Goal: Task Accomplishment & Management: Use online tool/utility

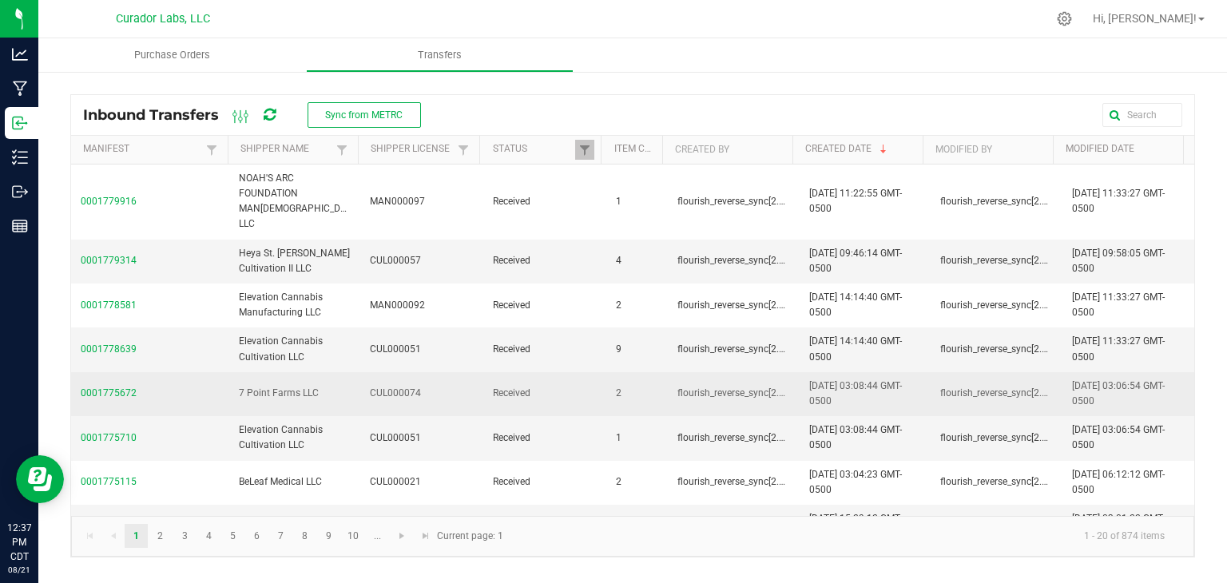
click at [429, 372] on td "CUL000074" at bounding box center [421, 394] width 123 height 44
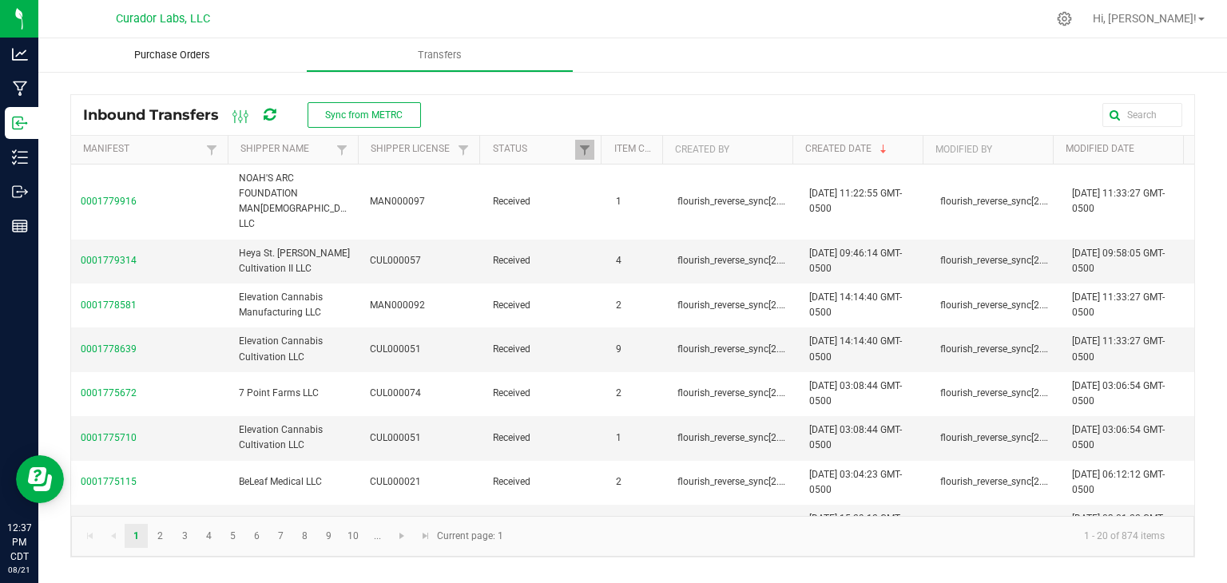
click at [197, 42] on uib-tab-heading "Purchase Orders" at bounding box center [172, 55] width 268 height 34
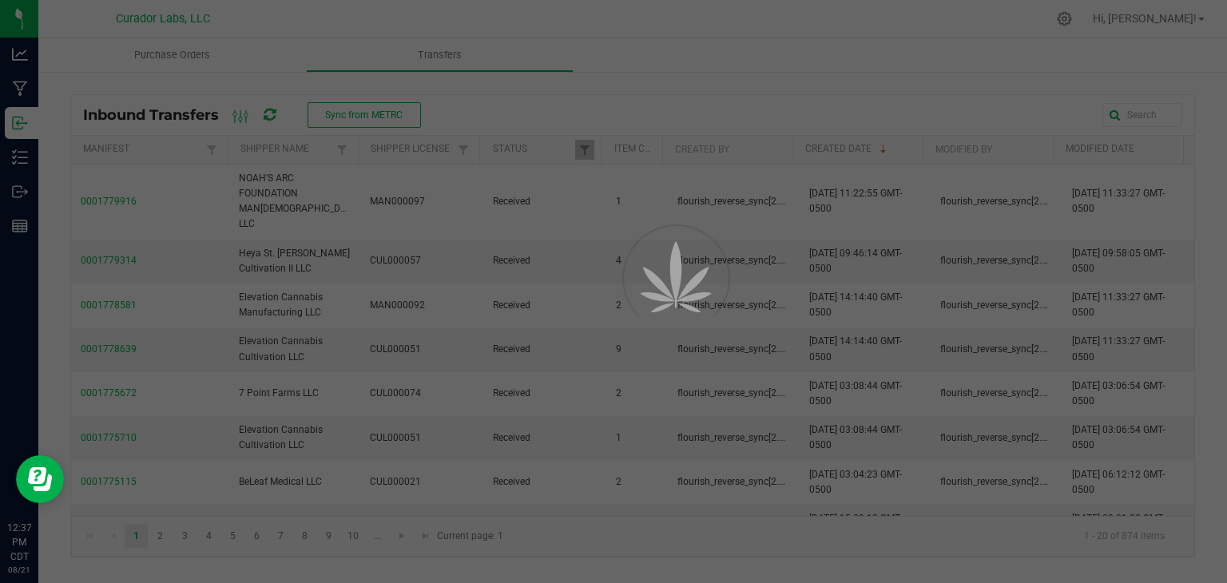
click at [195, 48] on div at bounding box center [613, 291] width 1227 height 583
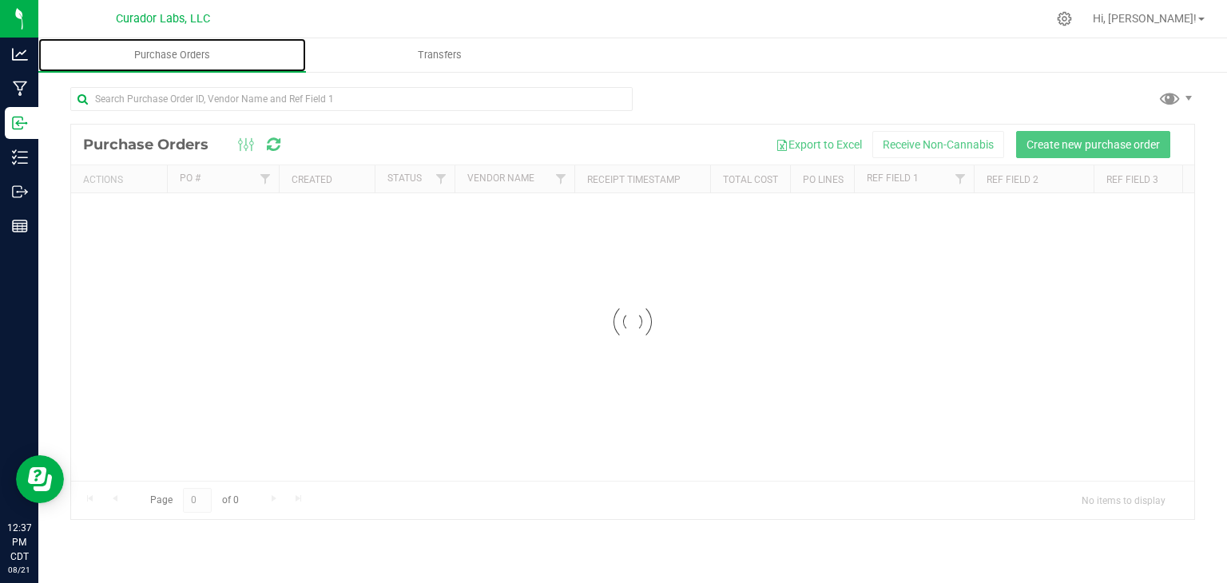
click at [195, 48] on span "Purchase Orders" at bounding box center [172, 55] width 119 height 14
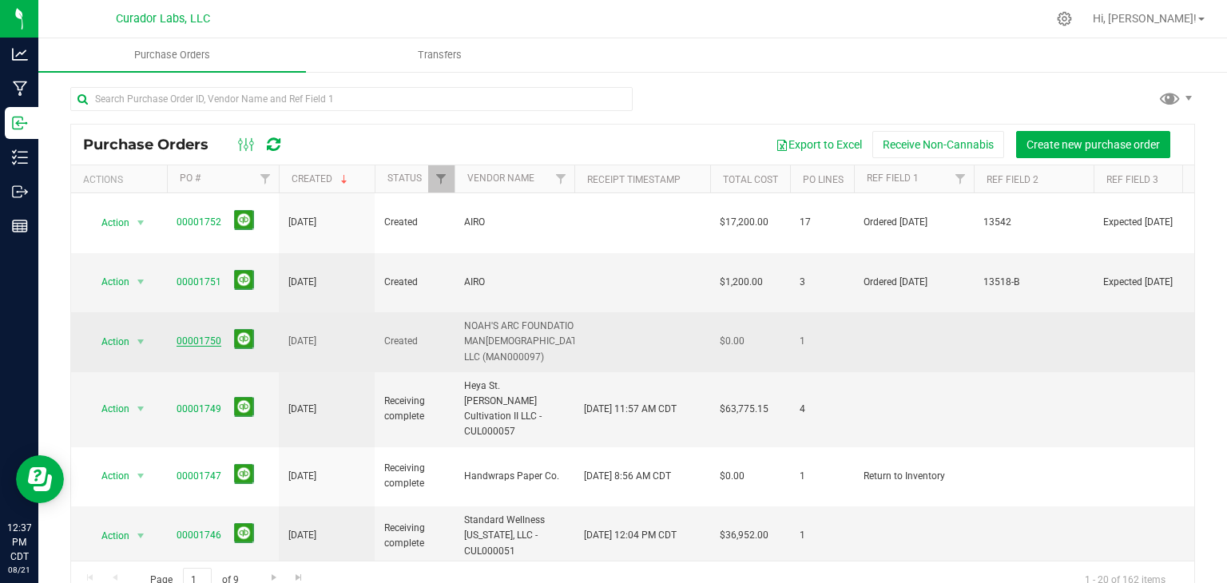
click at [193, 336] on link "00001750" at bounding box center [199, 341] width 45 height 11
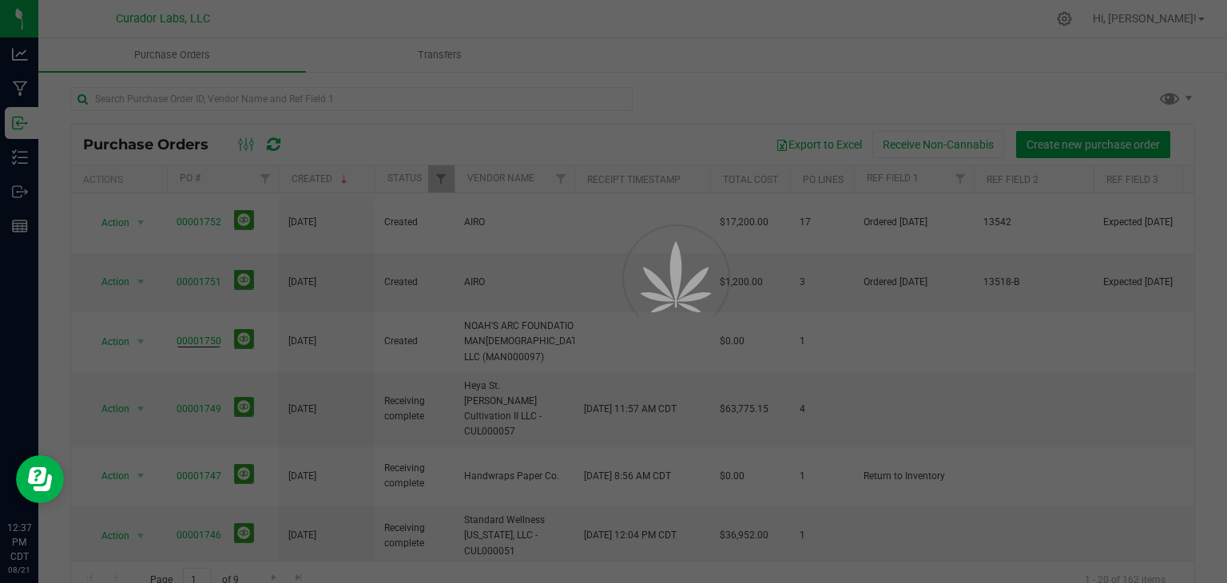
click at [201, 295] on div at bounding box center [613, 291] width 1227 height 583
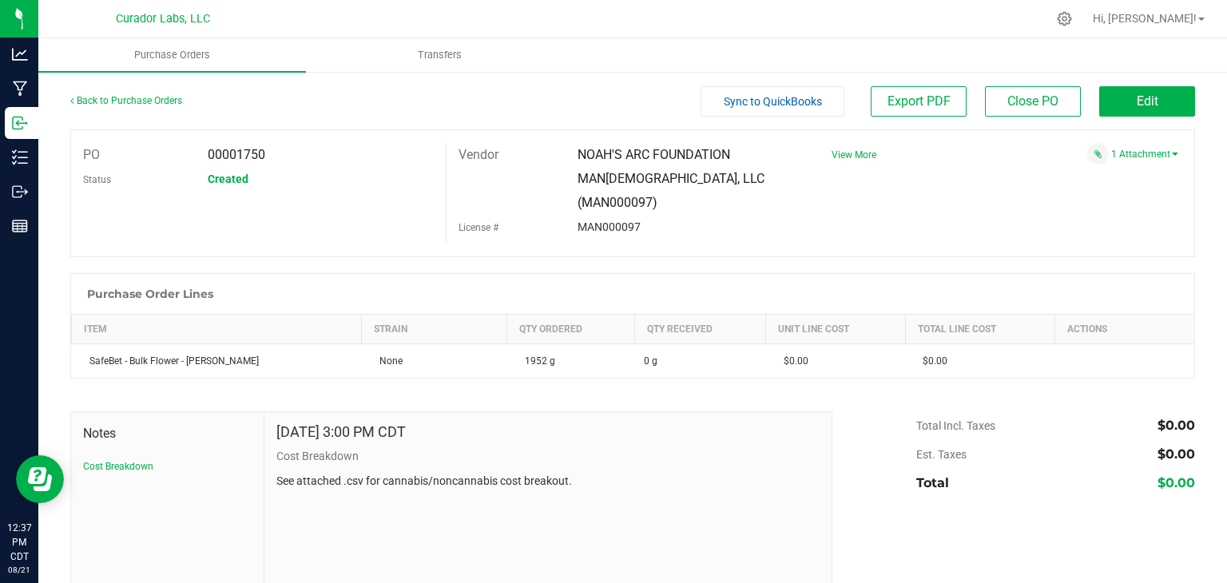
click at [1105, 161] on div "1 Attachment" at bounding box center [999, 154] width 359 height 22
click at [1113, 160] on div "1 Attachment" at bounding box center [999, 154] width 359 height 22
click at [1124, 154] on link "1 Attachment" at bounding box center [1144, 154] width 67 height 11
click at [1115, 173] on span "White Label Cost Breakdown - Lovie 1g Blunt - Lovie 1g Blunt.csv" at bounding box center [1005, 179] width 306 height 23
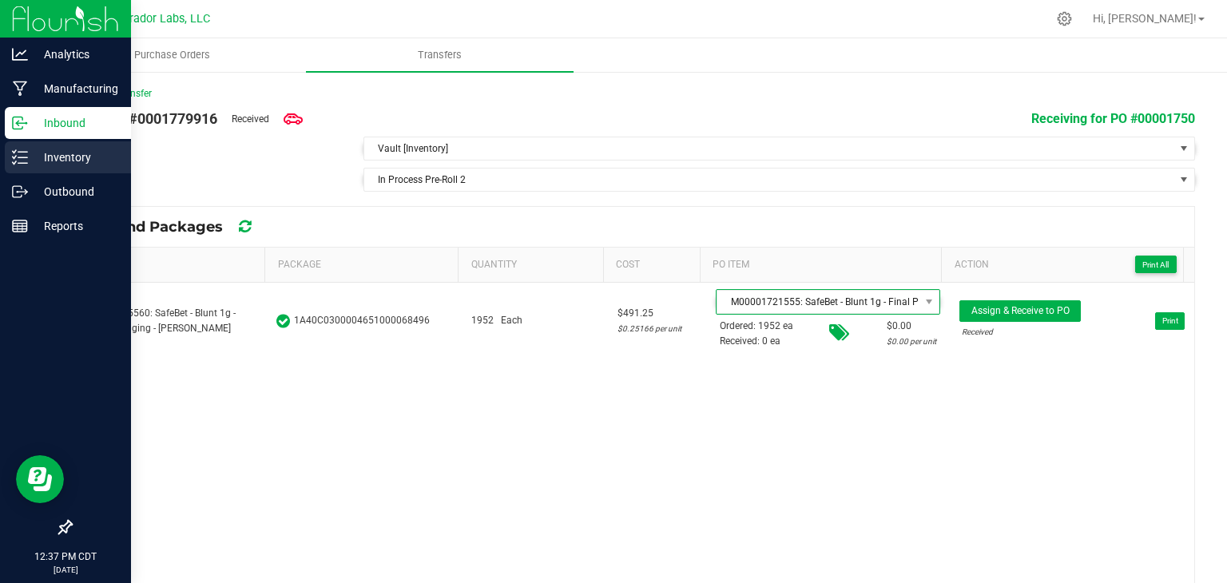
click at [28, 161] on p "Inventory" at bounding box center [76, 157] width 96 height 19
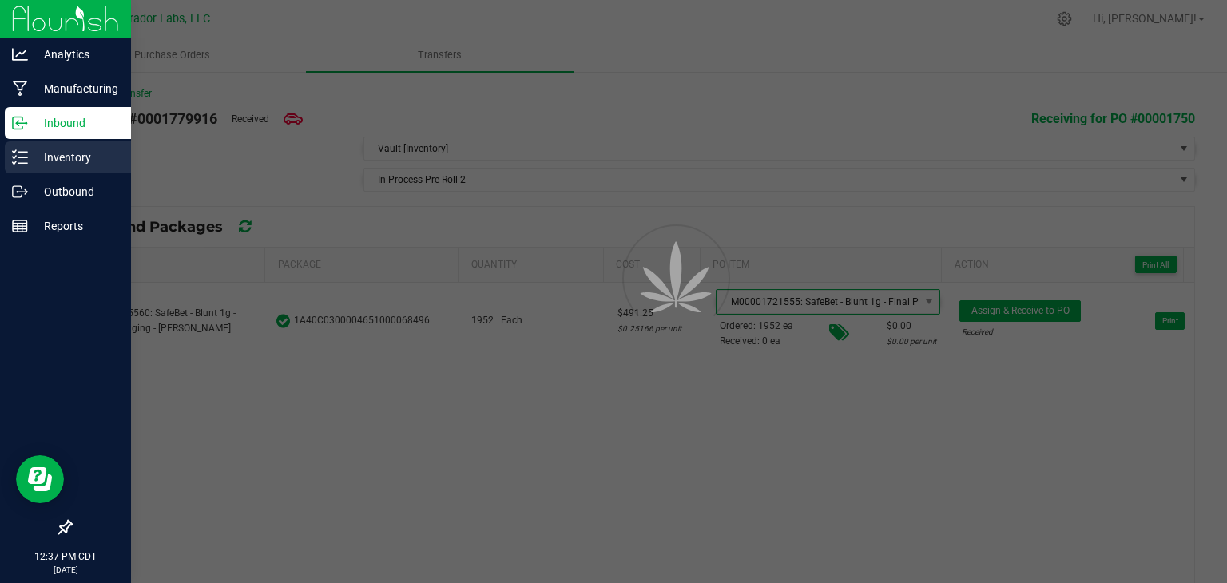
click at [12, 155] on icon at bounding box center [20, 157] width 16 height 16
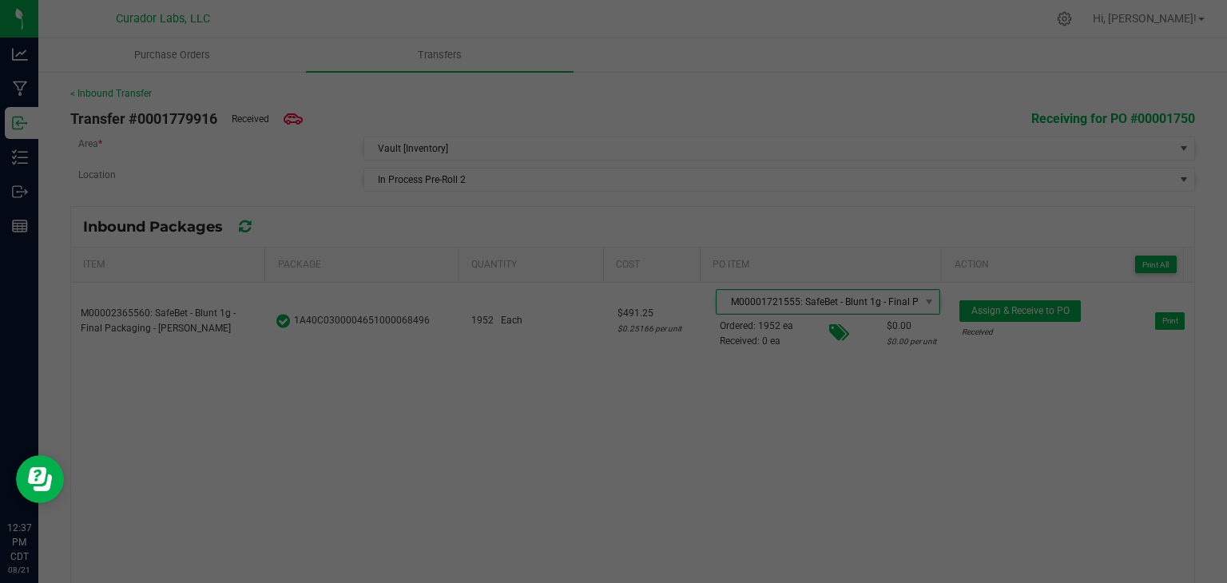
click at [22, 159] on div at bounding box center [613, 291] width 1227 height 583
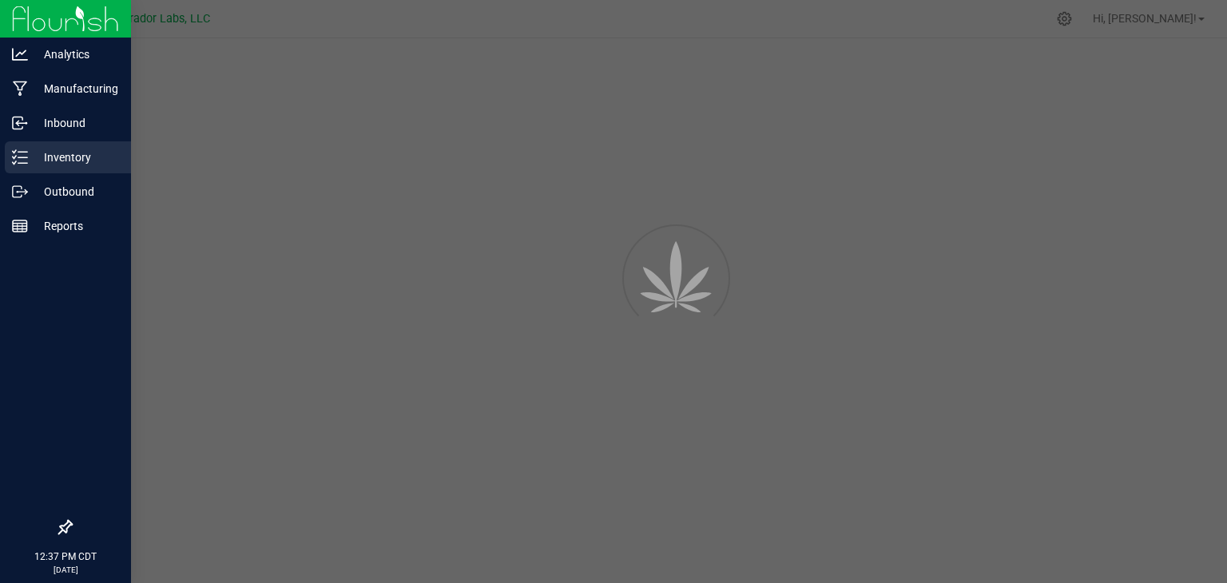
click at [42, 159] on p "Inventory" at bounding box center [76, 157] width 96 height 19
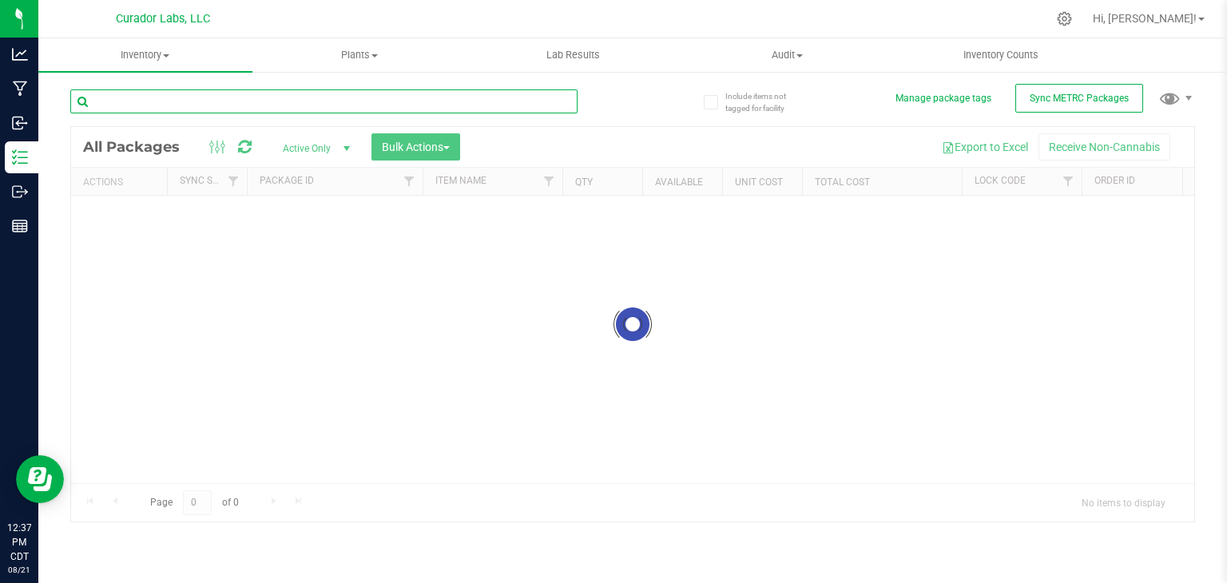
click at [266, 107] on input "text" at bounding box center [323, 101] width 507 height 24
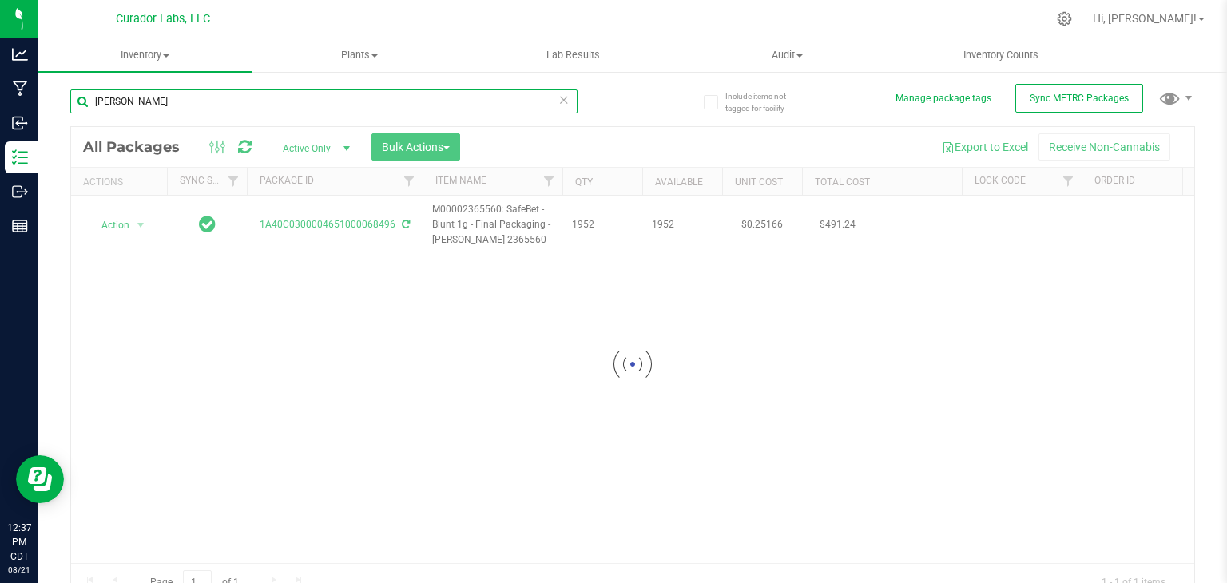
type input "lovie"
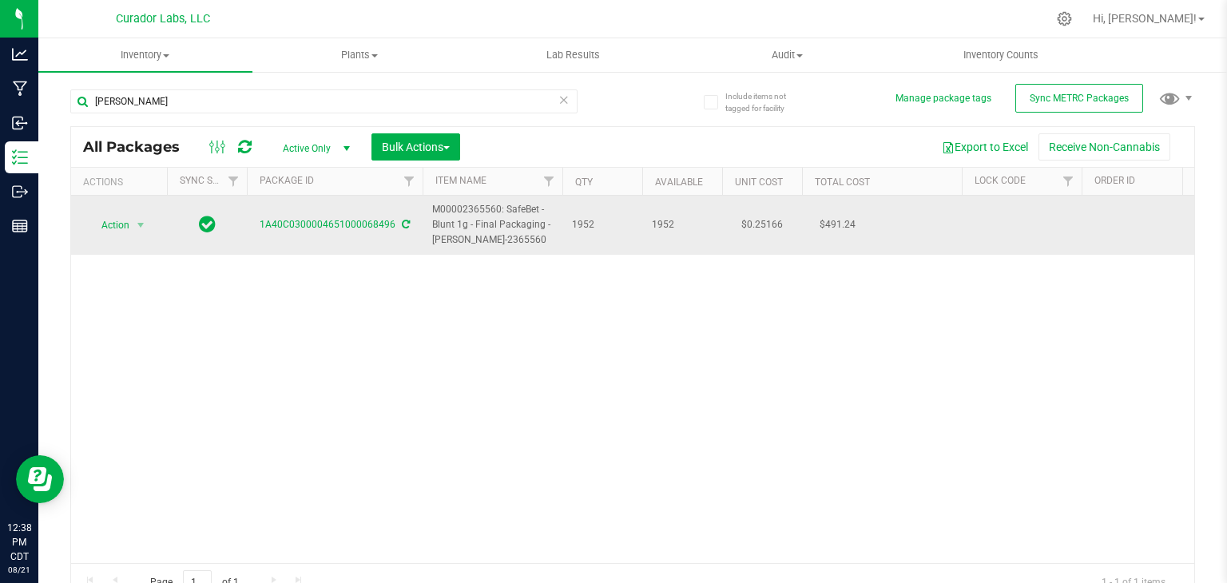
click at [825, 226] on span "$491.24" at bounding box center [838, 224] width 52 height 23
click at [839, 223] on span "$491.24" at bounding box center [838, 224] width 52 height 23
click at [779, 221] on td "$0.25166" at bounding box center [762, 225] width 80 height 59
click at [825, 226] on span "$491.24" at bounding box center [838, 224] width 52 height 23
click at [753, 221] on td "$0.25166" at bounding box center [762, 225] width 80 height 59
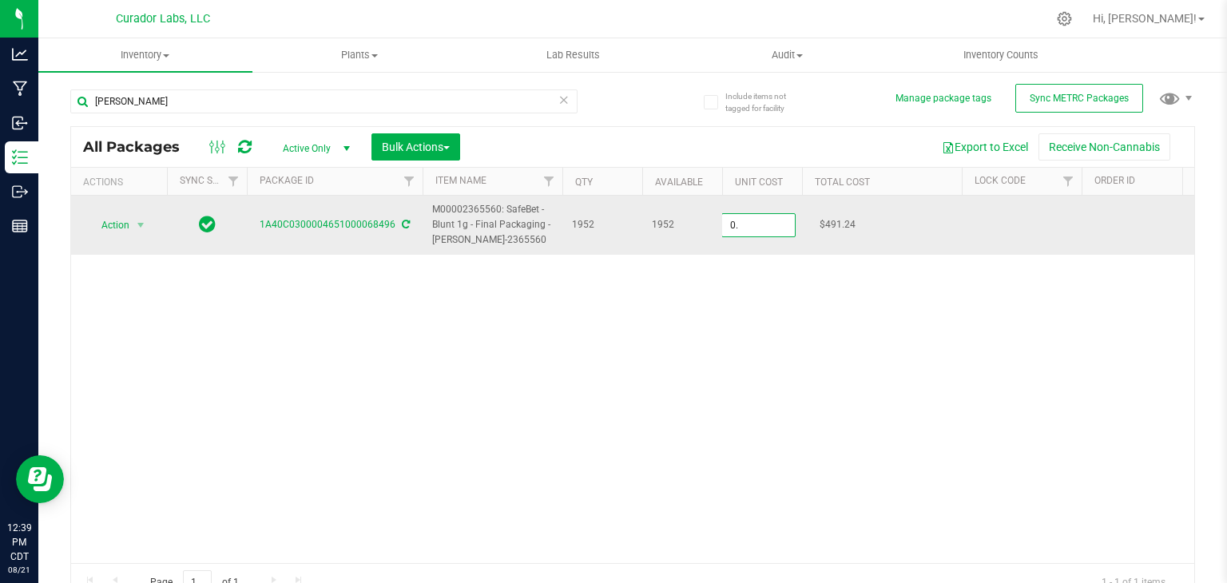
type input "0"
type input "2.99639"
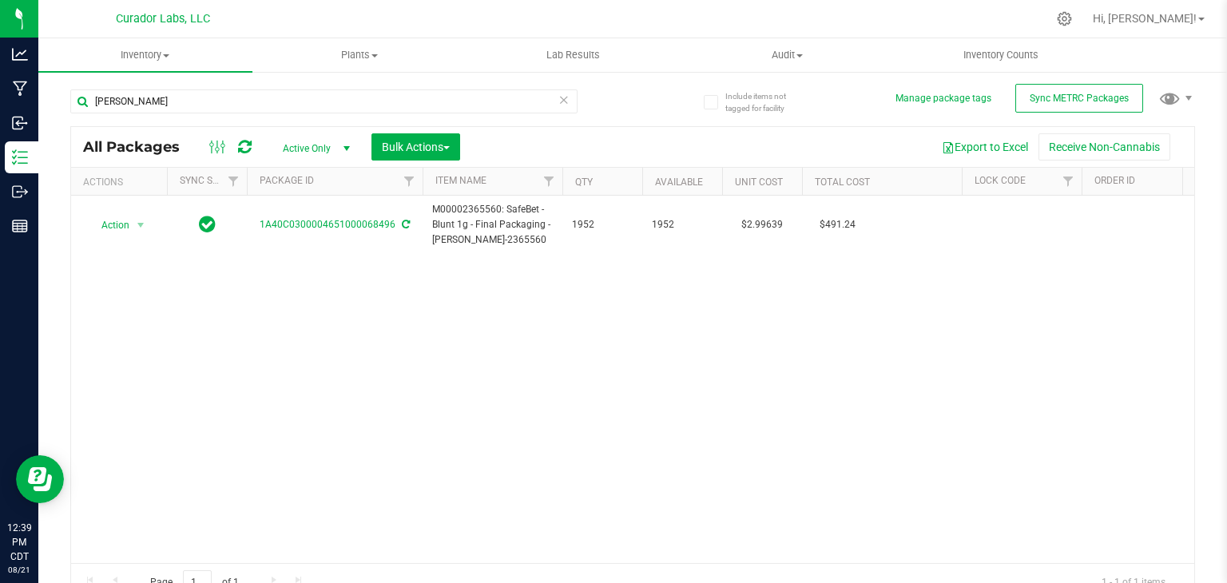
click at [644, 287] on div "Action Action Adjust qty Create package Edit attributes Global inventory Locate…" at bounding box center [632, 380] width 1123 height 368
click at [252, 147] on div at bounding box center [231, 146] width 54 height 19
click at [240, 145] on icon at bounding box center [245, 147] width 14 height 16
click at [731, 300] on div "Action Action Adjust qty Create package Edit attributes Global inventory Locate…" at bounding box center [632, 380] width 1123 height 368
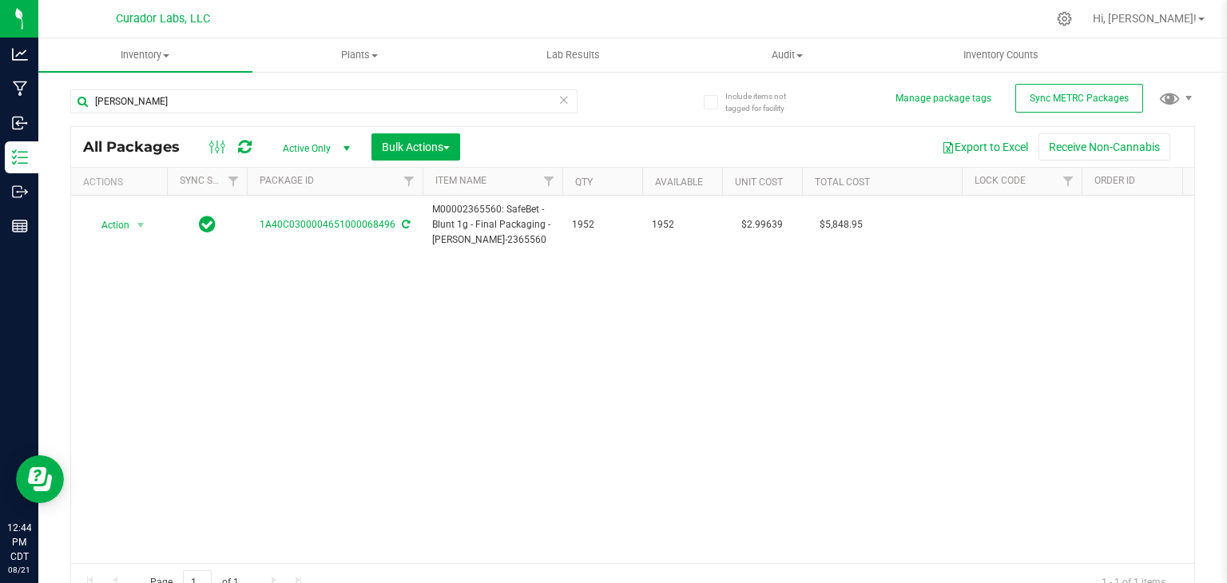
click at [403, 407] on div "Action Action Adjust qty Create package Edit attributes Global inventory Locate…" at bounding box center [632, 380] width 1123 height 368
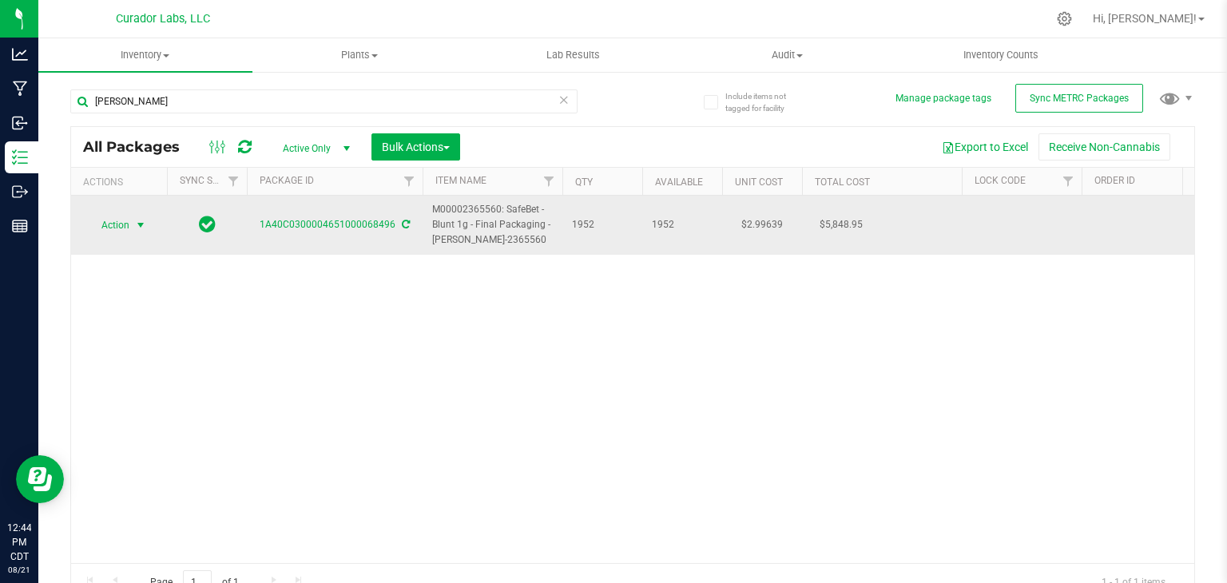
click at [125, 222] on span "Action" at bounding box center [108, 225] width 43 height 22
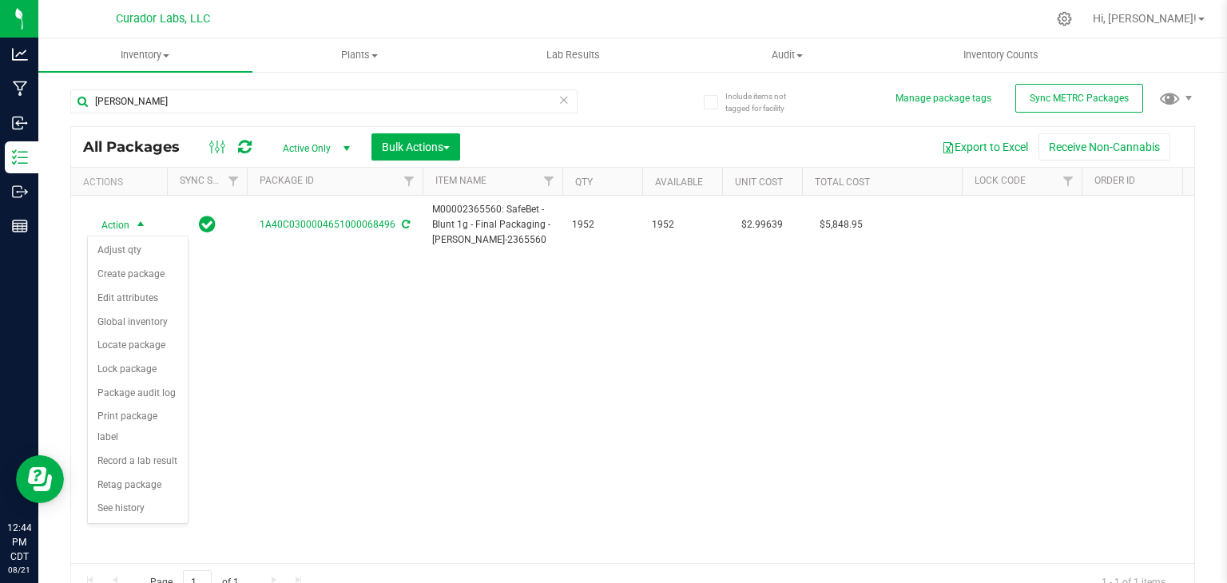
click at [360, 276] on div "Action Action Adjust qty Create package Edit attributes Global inventory Locate…" at bounding box center [632, 380] width 1123 height 368
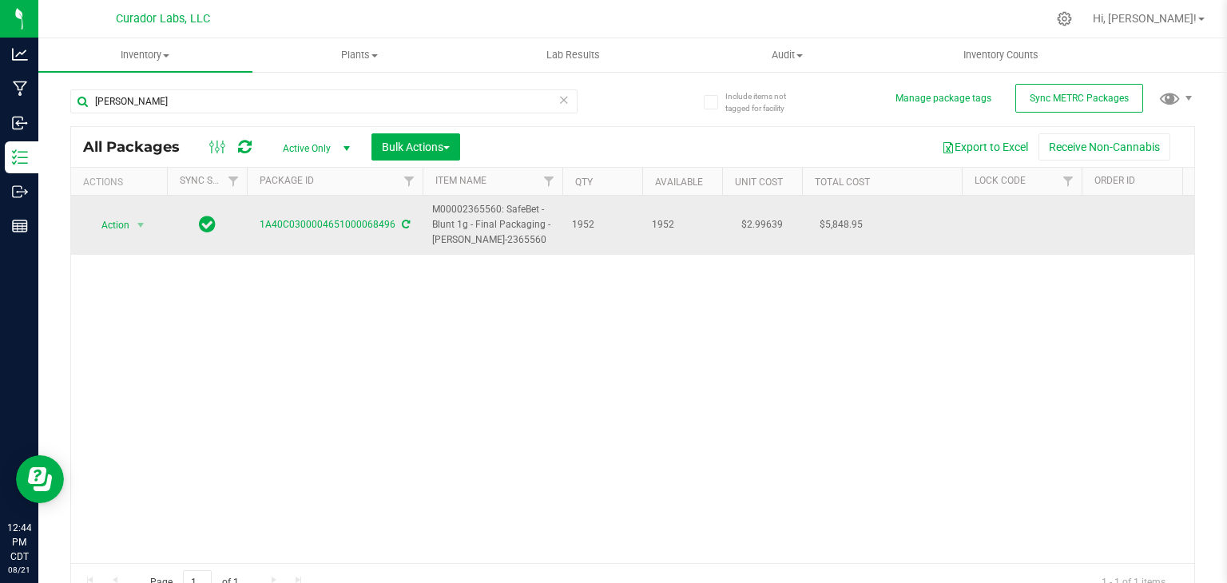
drag, startPoint x: 502, startPoint y: 243, endPoint x: 425, endPoint y: 204, distance: 86.1
click at [425, 204] on td "M00002365560: SafeBet - Blunt 1g - Final Packaging - Lovie-2365560" at bounding box center [493, 225] width 140 height 59
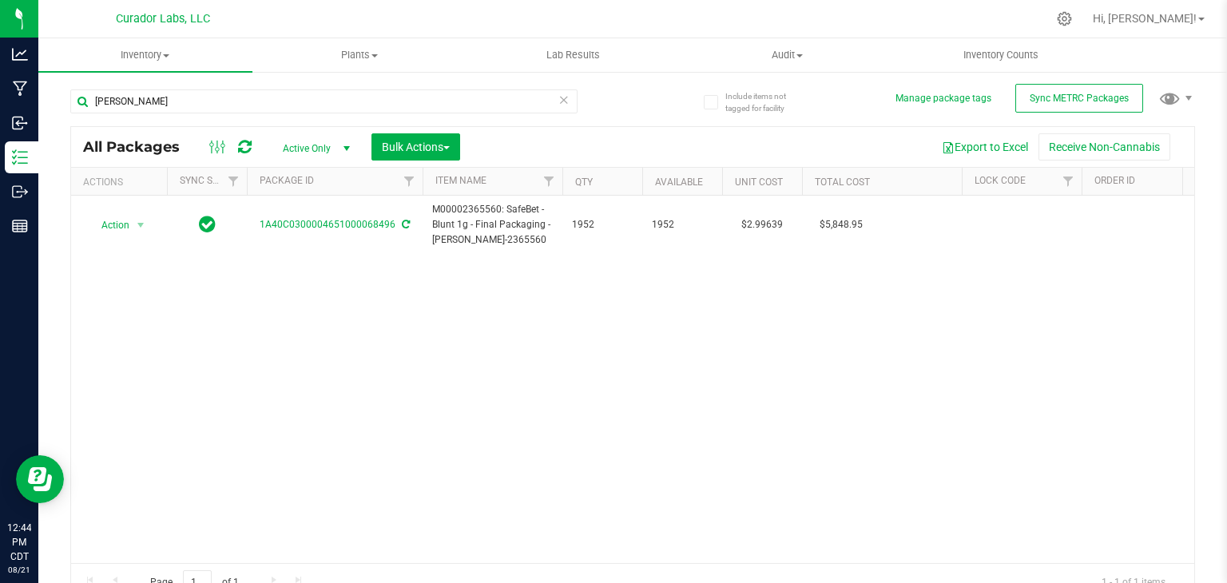
click at [454, 297] on div "Action Action Adjust qty Create package Edit attributes Global inventory Locate…" at bounding box center [632, 380] width 1123 height 368
click at [594, 274] on div "Action Action Adjust qty Create package Edit attributes Global inventory Locate…" at bounding box center [632, 380] width 1123 height 368
click at [463, 14] on div at bounding box center [666, 18] width 761 height 31
